Goal: Information Seeking & Learning: Learn about a topic

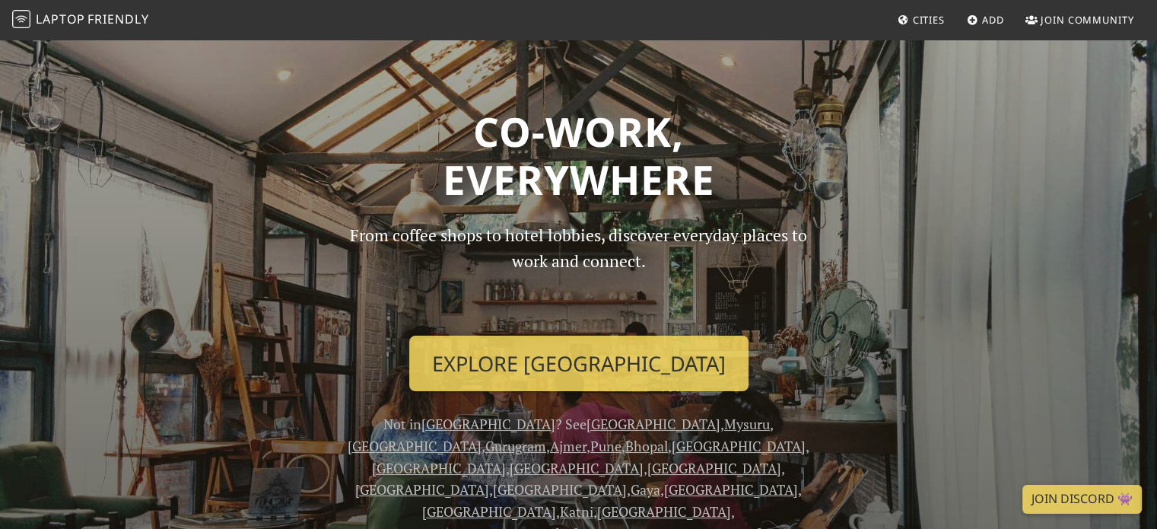
click at [941, 21] on span "Cities" at bounding box center [929, 20] width 32 height 14
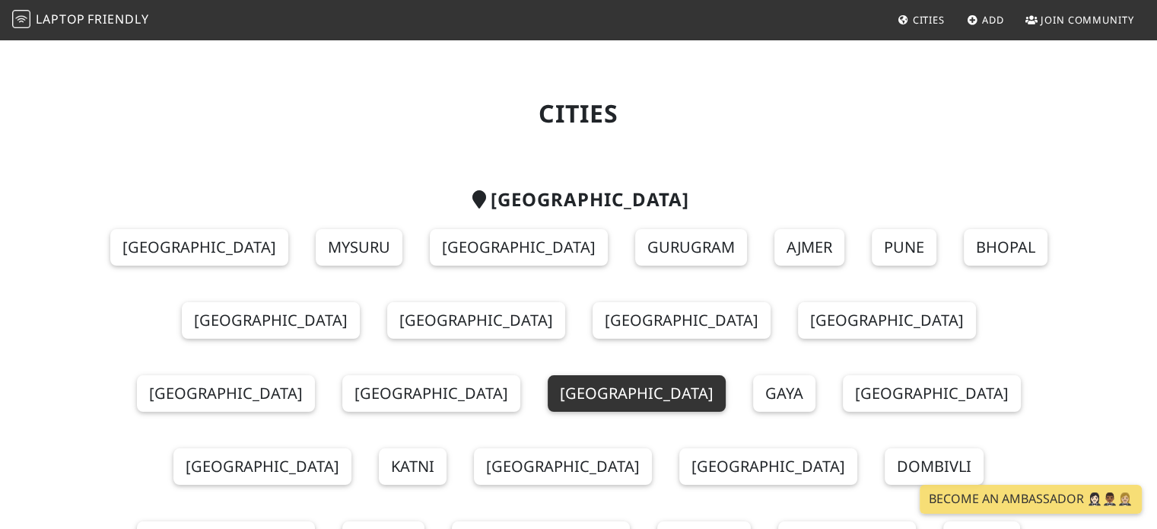
click at [726, 375] on link "[GEOGRAPHIC_DATA]" at bounding box center [637, 393] width 178 height 37
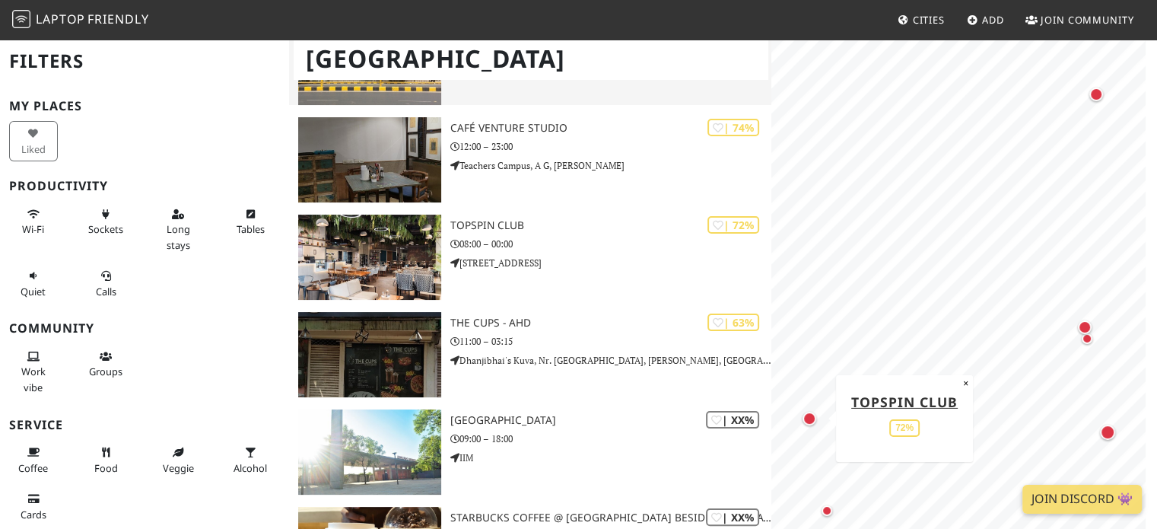
scroll to position [207, 0]
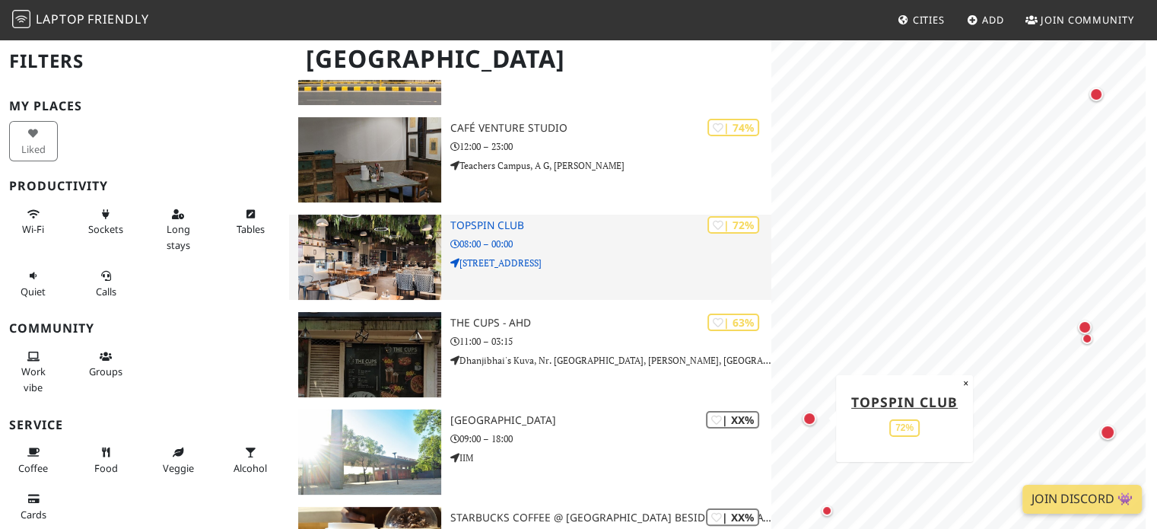
click at [505, 228] on h3 "TopSpin Club" at bounding box center [611, 225] width 322 height 13
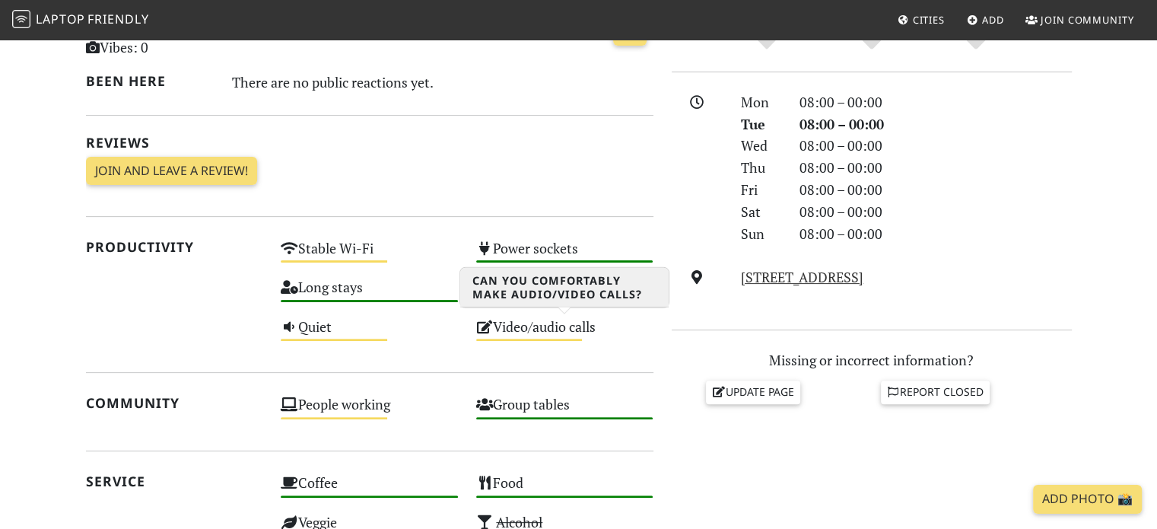
scroll to position [412, 0]
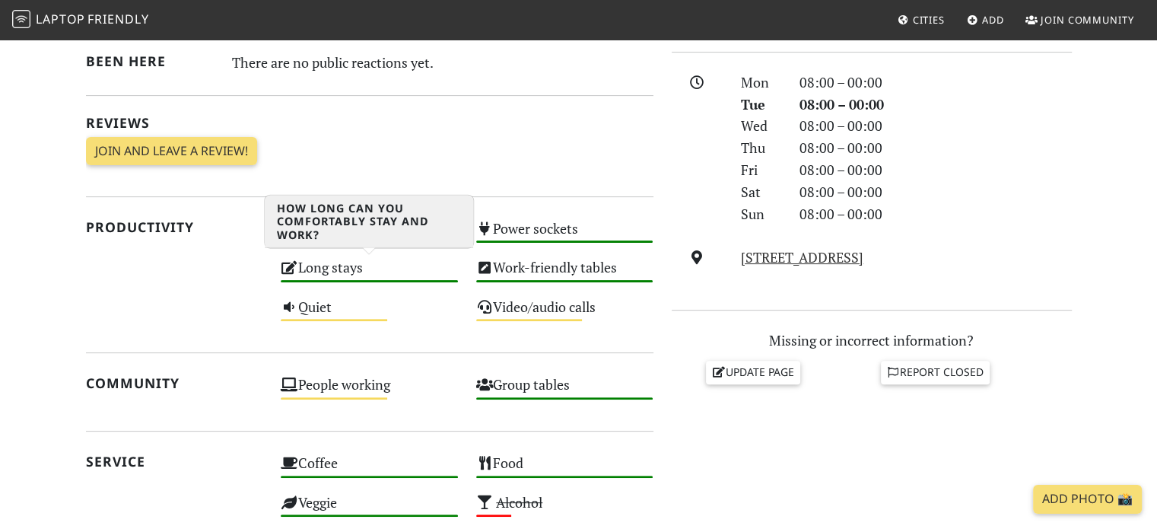
click at [377, 275] on div "Long stays High" at bounding box center [370, 274] width 196 height 39
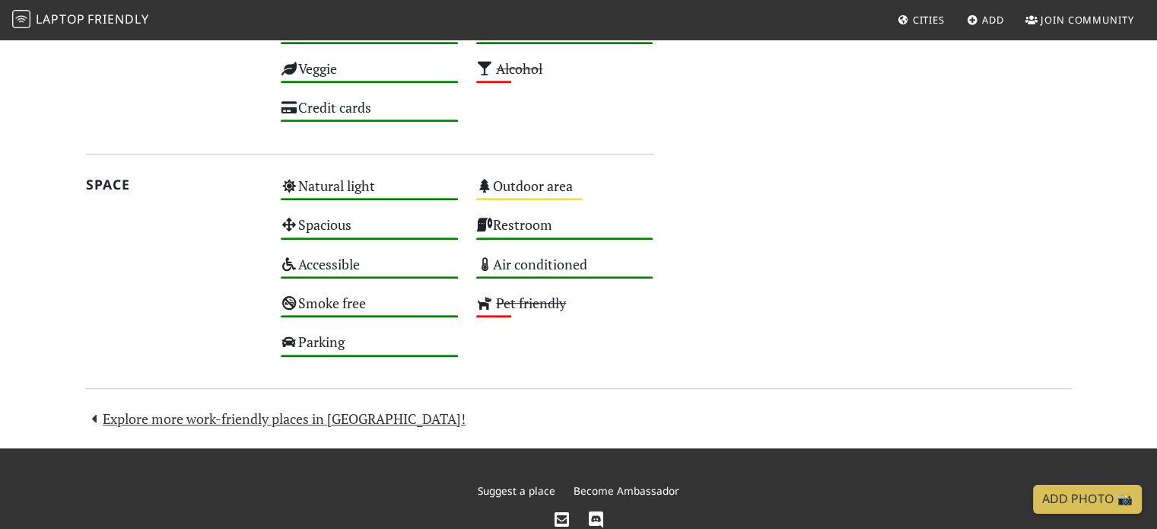
scroll to position [846, 0]
click at [310, 419] on link "Explore more work-friendly places in Ahmedabad!" at bounding box center [276, 418] width 380 height 18
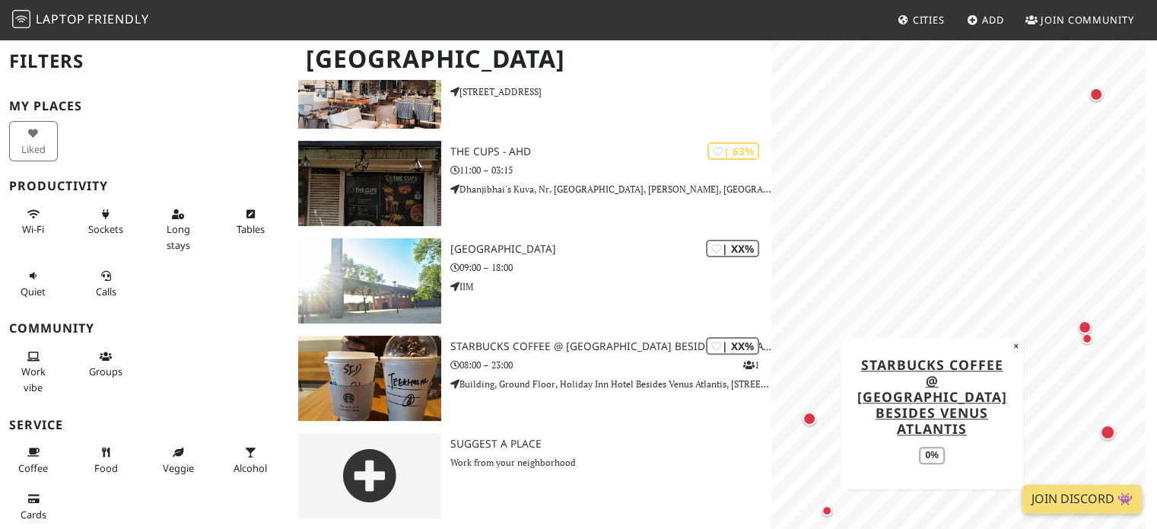
scroll to position [379, 0]
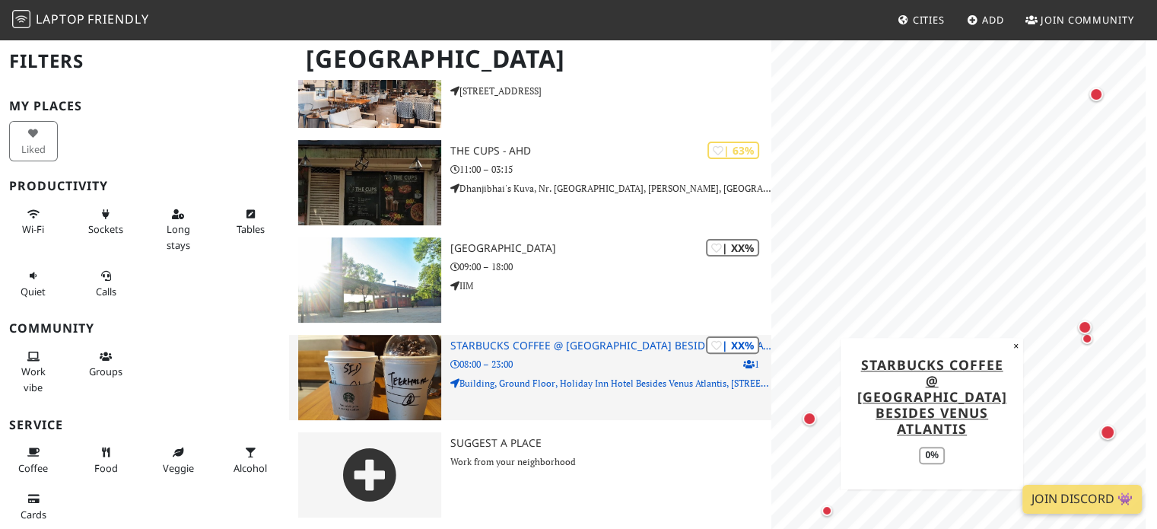
click at [589, 346] on h3 "Starbucks Coffee @ [GEOGRAPHIC_DATA] Besides Venus Atlantis" at bounding box center [611, 345] width 322 height 13
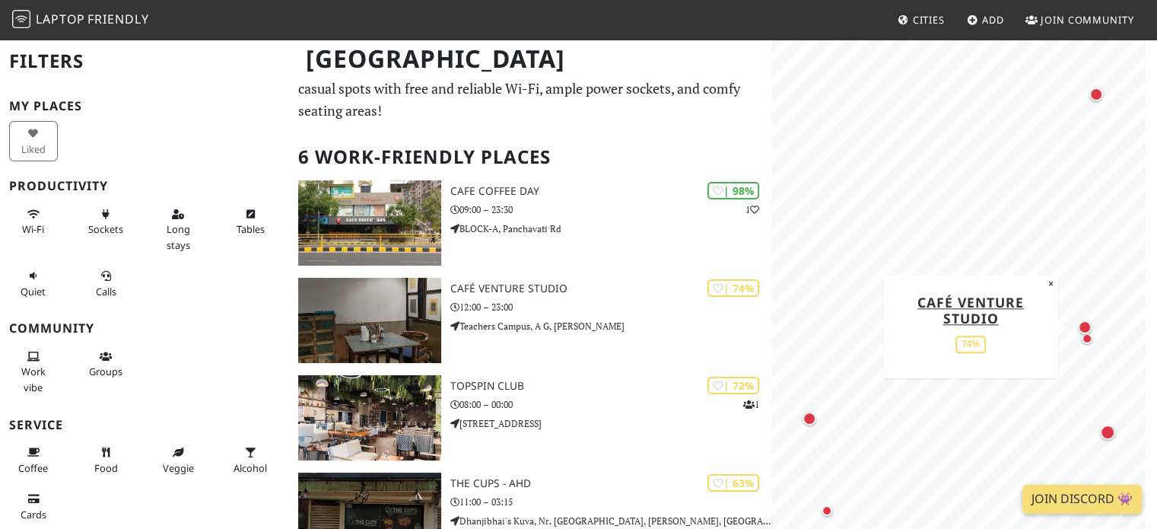
scroll to position [24, 0]
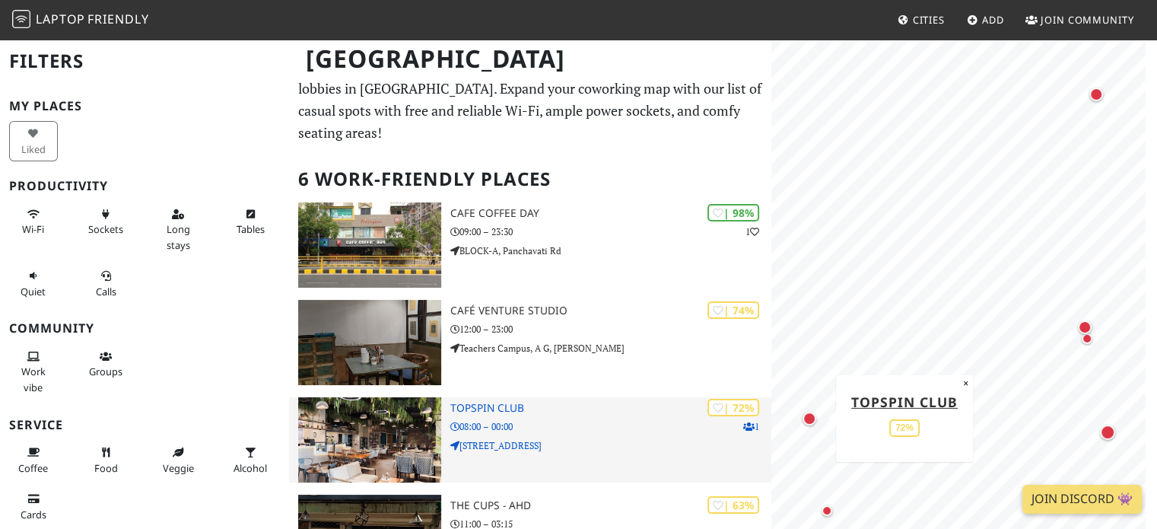
click at [531, 415] on div "| 72% 1 TopSpin Club 08:00 – 00:00 101/3, Devarc Mall, Sarkhej - Gandhinagar Hwy" at bounding box center [611, 439] width 322 height 85
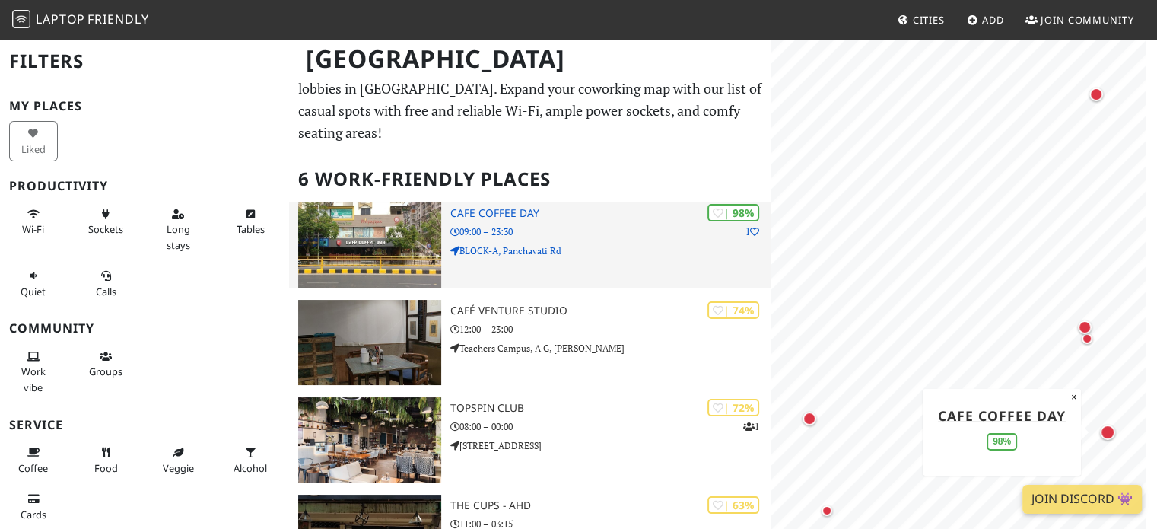
click at [524, 207] on h3 "Cafe Coffee Day" at bounding box center [611, 213] width 322 height 13
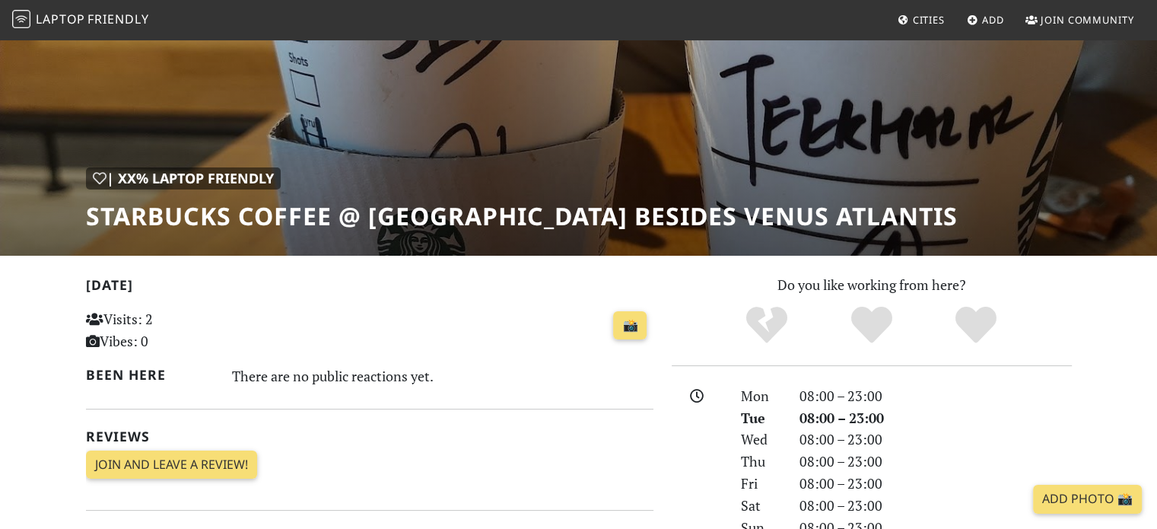
scroll to position [94, 0]
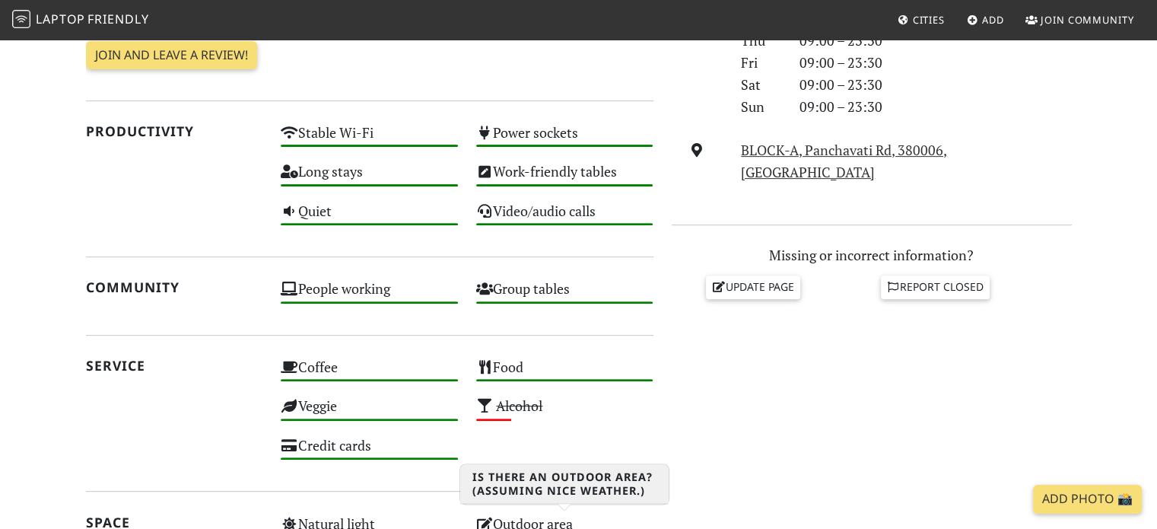
scroll to position [507, 0]
